Goal: Task Accomplishment & Management: Use online tool/utility

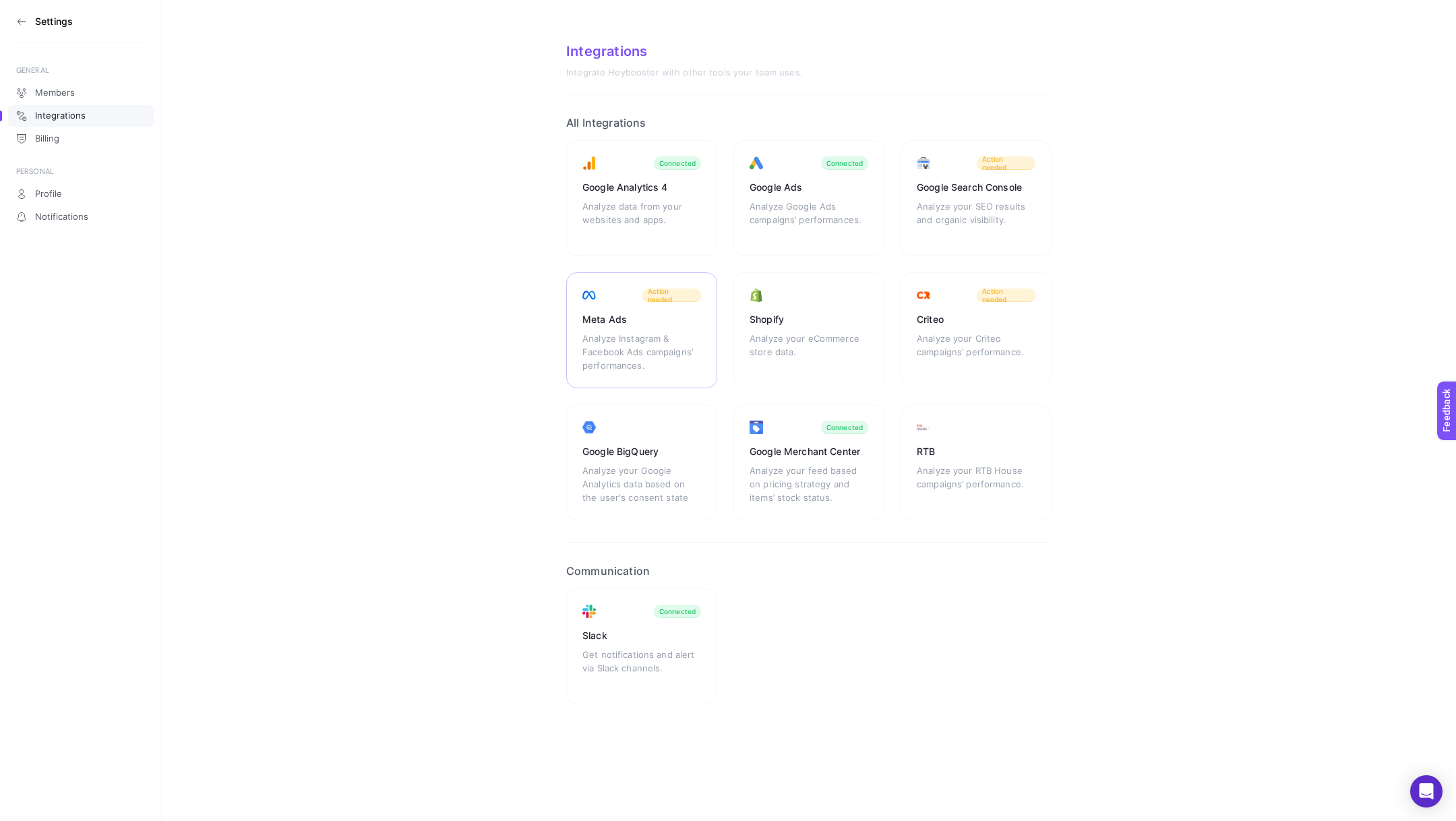
click at [632, 320] on div "Meta Ads" at bounding box center [642, 319] width 119 height 14
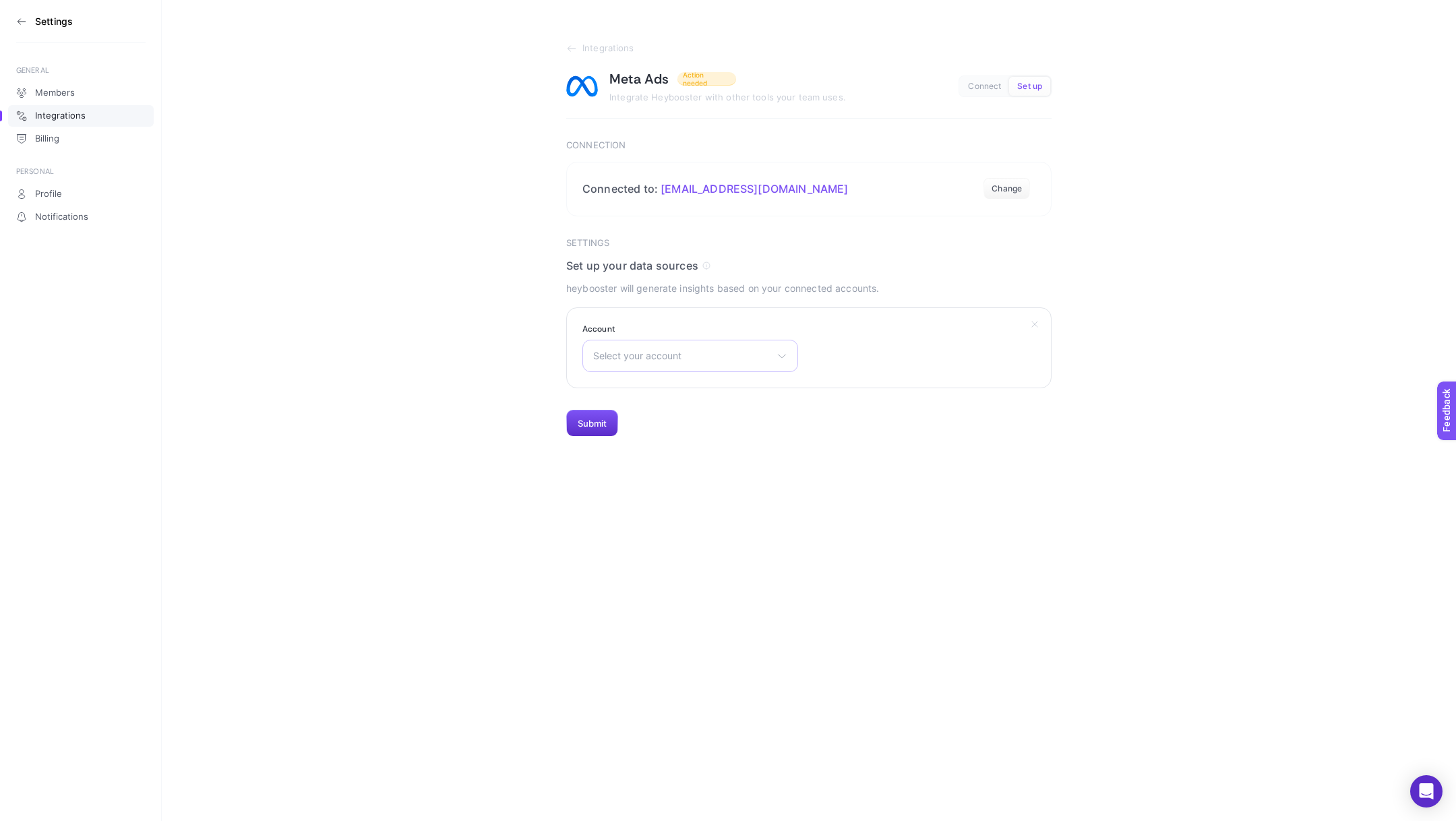
click at [624, 359] on span "Select your account" at bounding box center [682, 356] width 178 height 11
click at [632, 387] on input "text" at bounding box center [691, 388] width 215 height 27
type input "levi"
click at [670, 420] on li "Levidor Reklam - AKTİF" at bounding box center [691, 415] width 209 height 22
click at [592, 426] on button "Submit" at bounding box center [592, 423] width 52 height 27
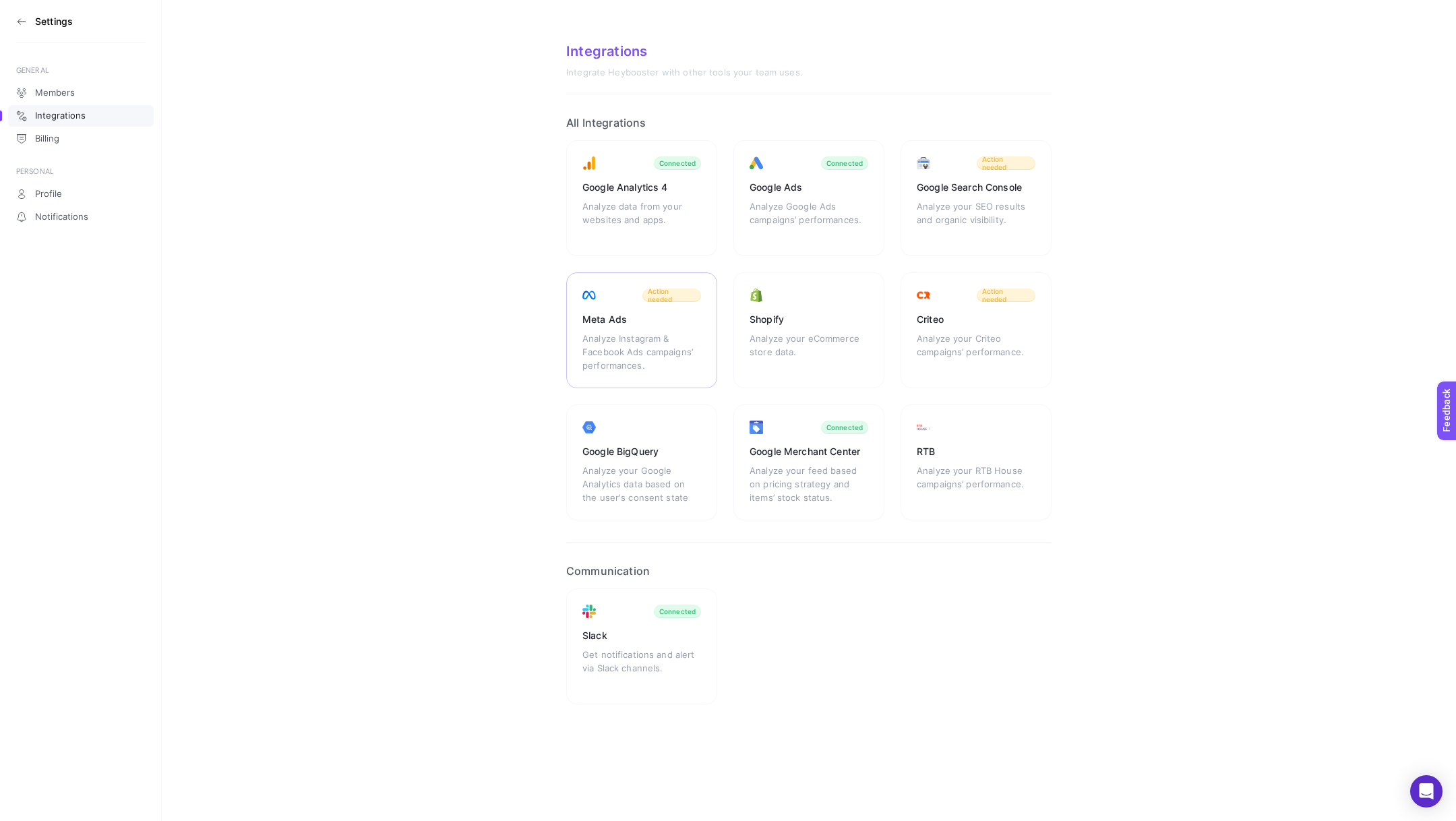
click at [619, 360] on div "Analyze Instagram & Facebook Ads campaigns’ performances." at bounding box center [642, 352] width 119 height 41
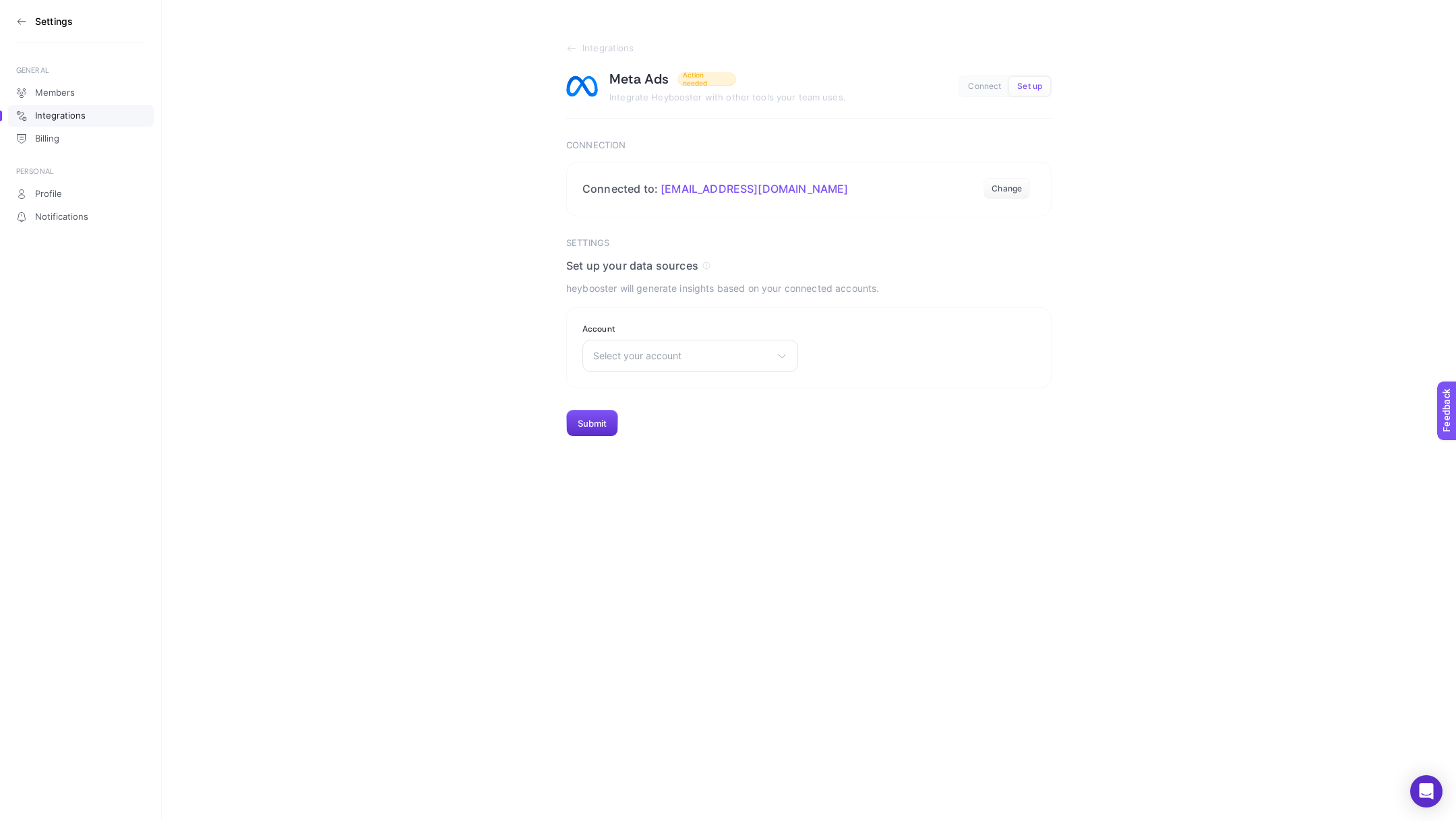
click at [619, 360] on span "Select your account" at bounding box center [682, 356] width 178 height 11
click at [628, 384] on input "text" at bounding box center [691, 388] width 215 height 27
type input "levi"
click at [662, 413] on span "Levidor Reklam - AKTİF" at bounding box center [646, 415] width 104 height 11
click at [603, 423] on button "Submit" at bounding box center [592, 423] width 52 height 27
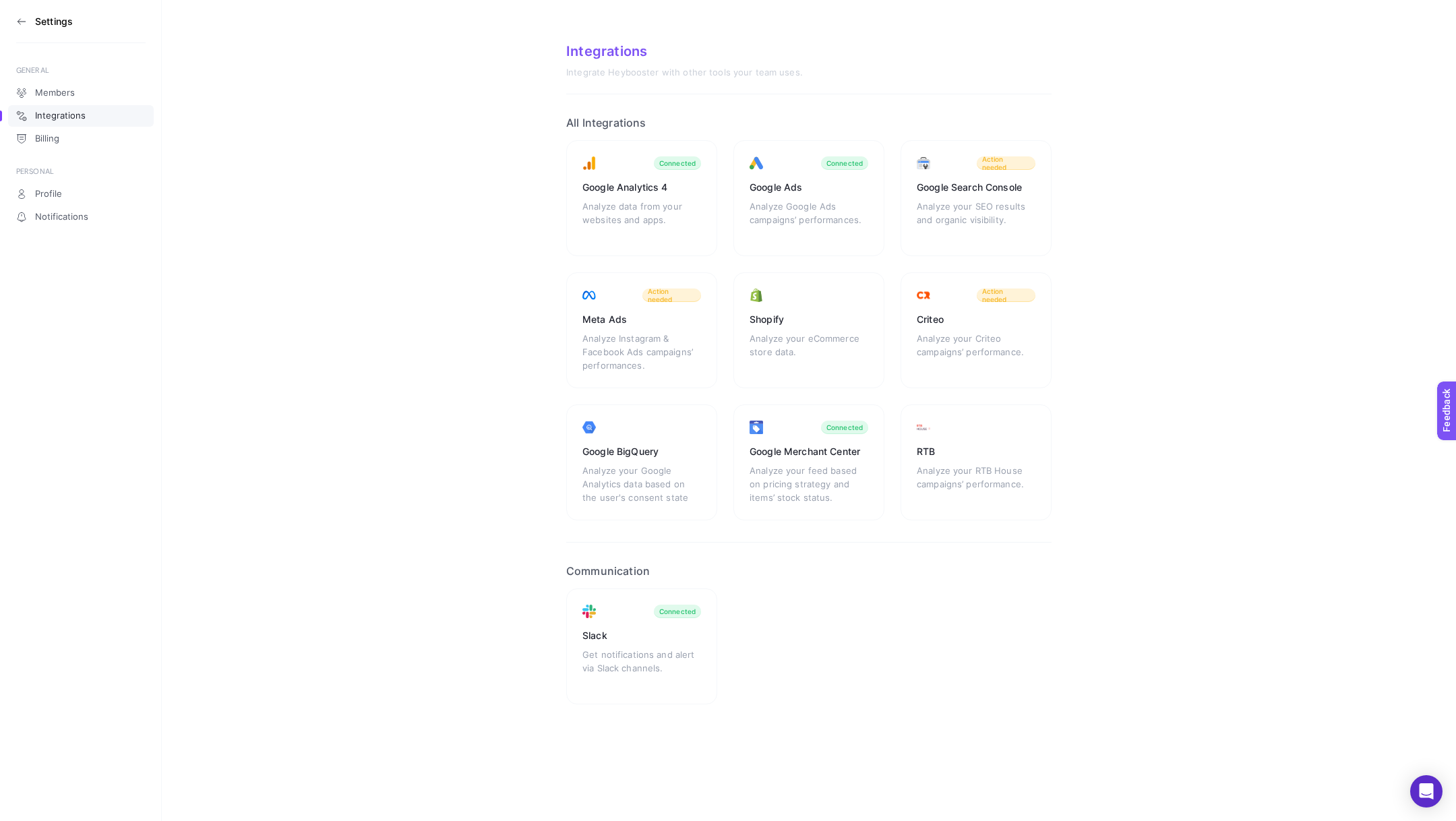
click at [70, 122] on link "Integrations" at bounding box center [81, 116] width 146 height 22
